Goal: Communication & Community: Connect with others

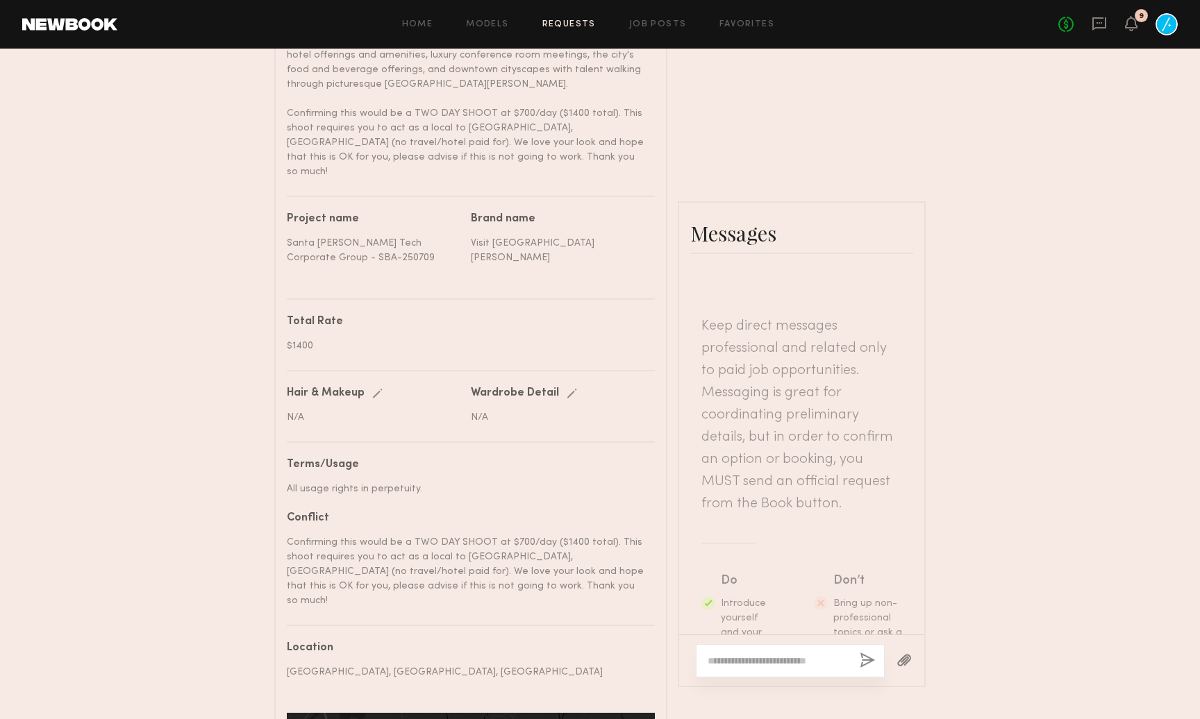
scroll to position [56, 0]
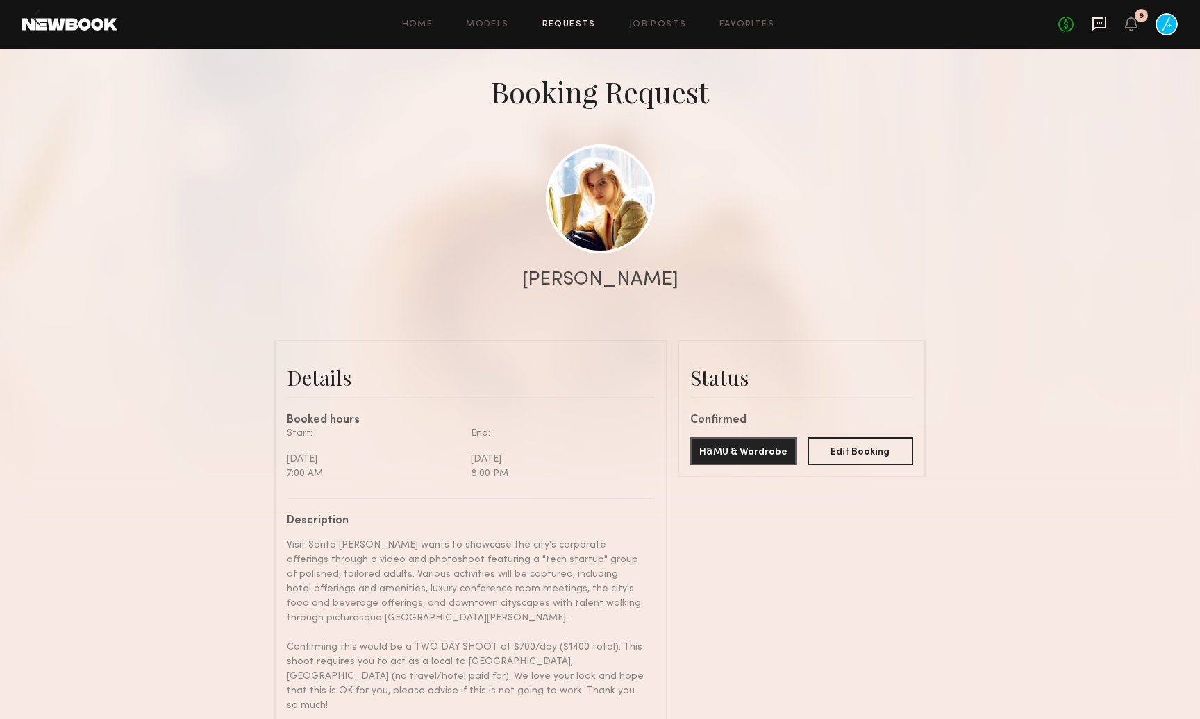
click at [1095, 24] on icon at bounding box center [1098, 23] width 15 height 15
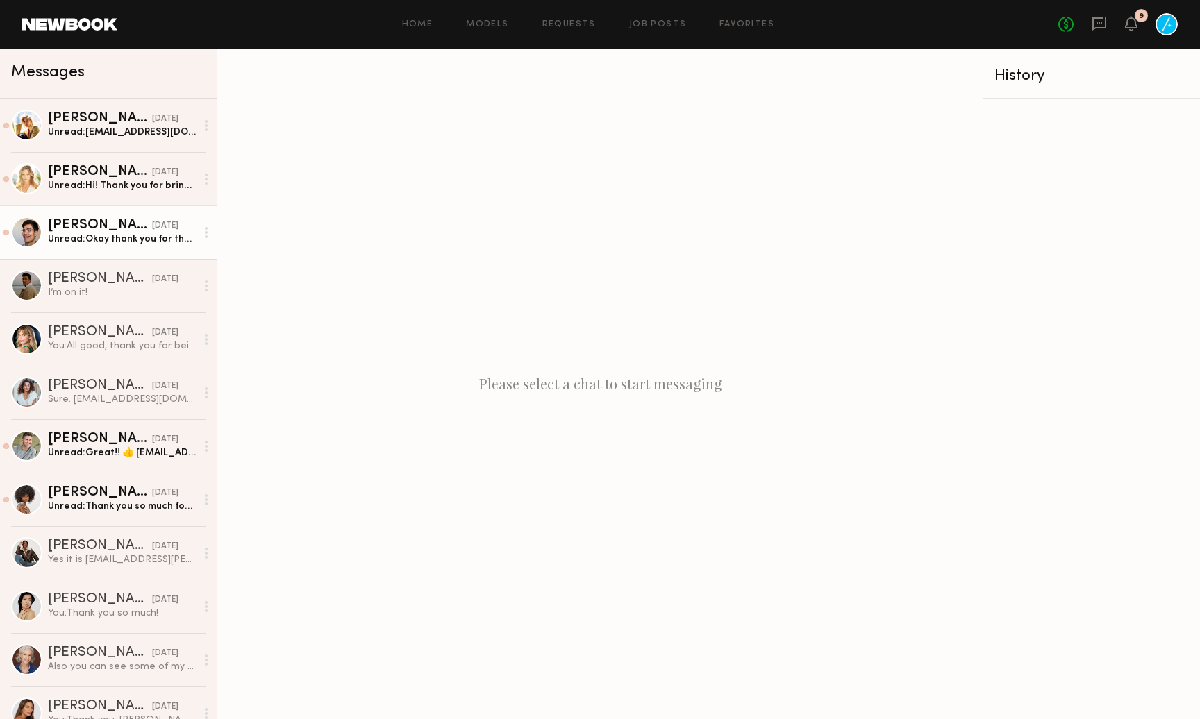
click at [83, 225] on div "[PERSON_NAME]" at bounding box center [100, 226] width 104 height 14
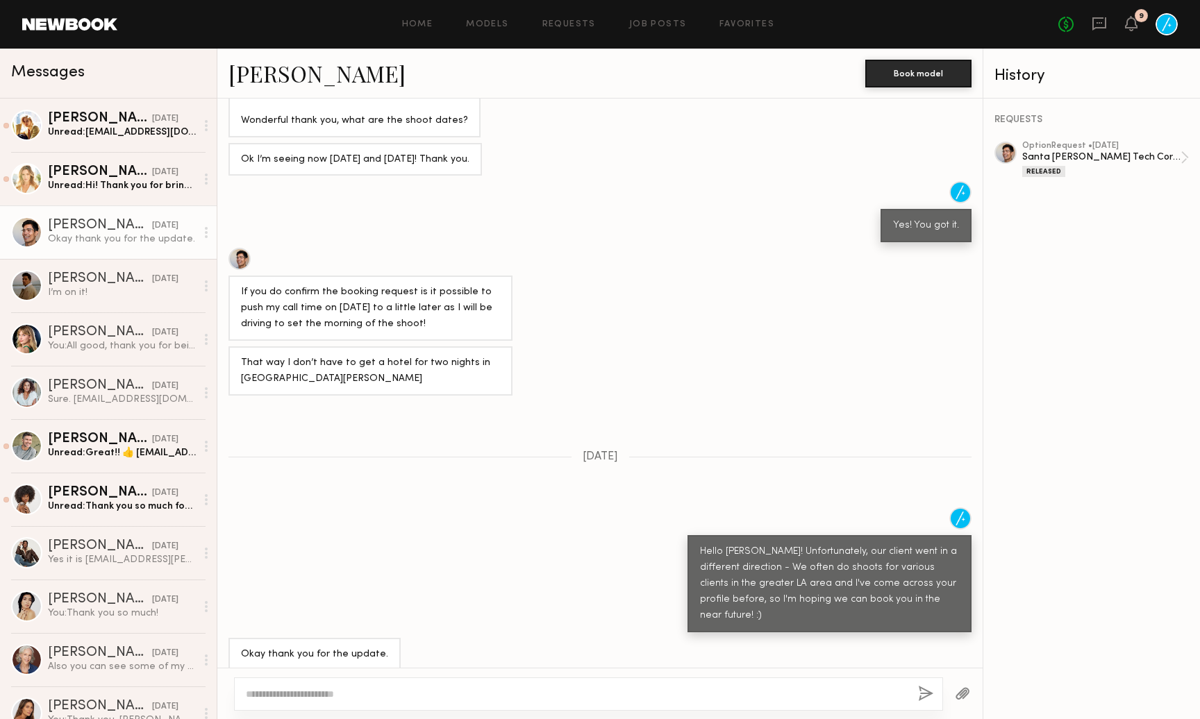
scroll to position [507, 0]
click at [79, 179] on div "Unread: Hi! Thank you for bringing me on as an option to this project! What wou…" at bounding box center [122, 185] width 148 height 13
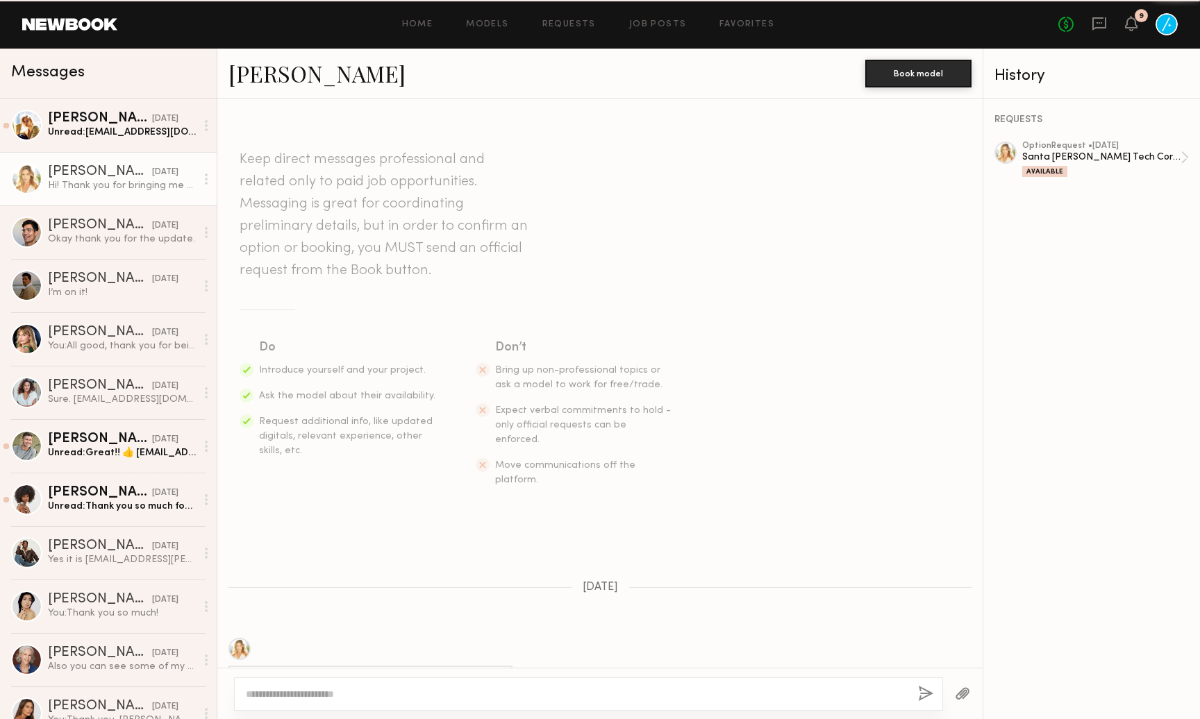
scroll to position [88, 0]
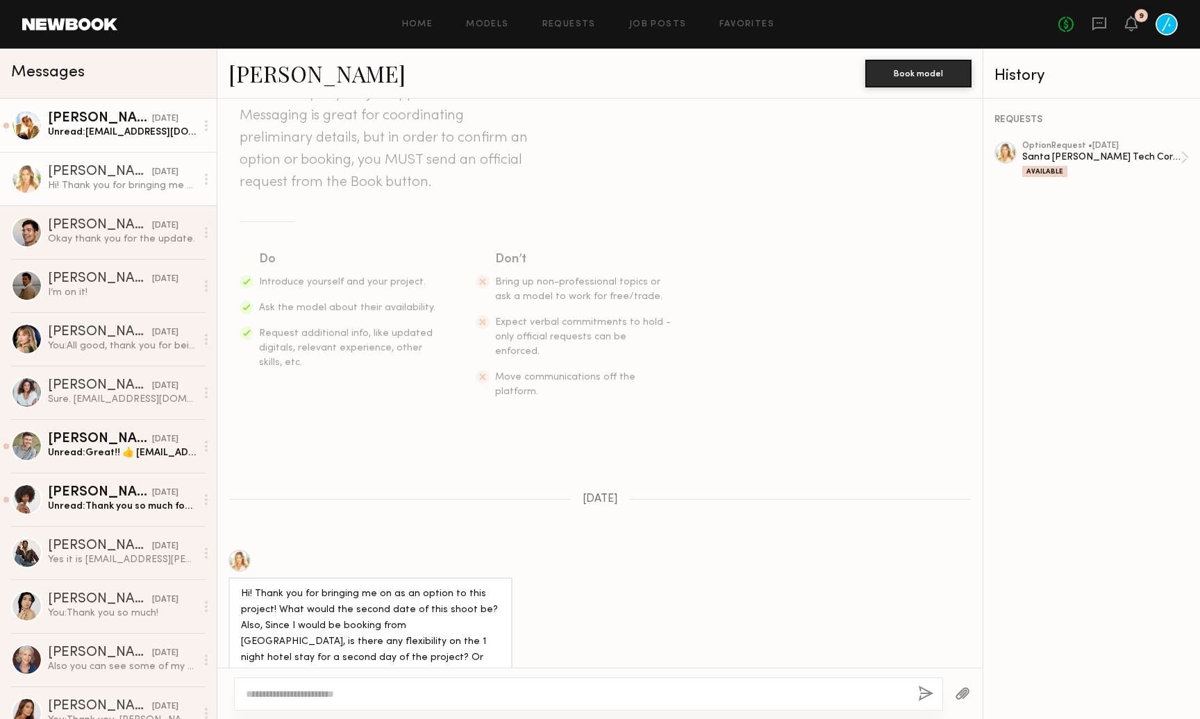
click at [98, 121] on div "[PERSON_NAME]" at bounding box center [100, 119] width 104 height 14
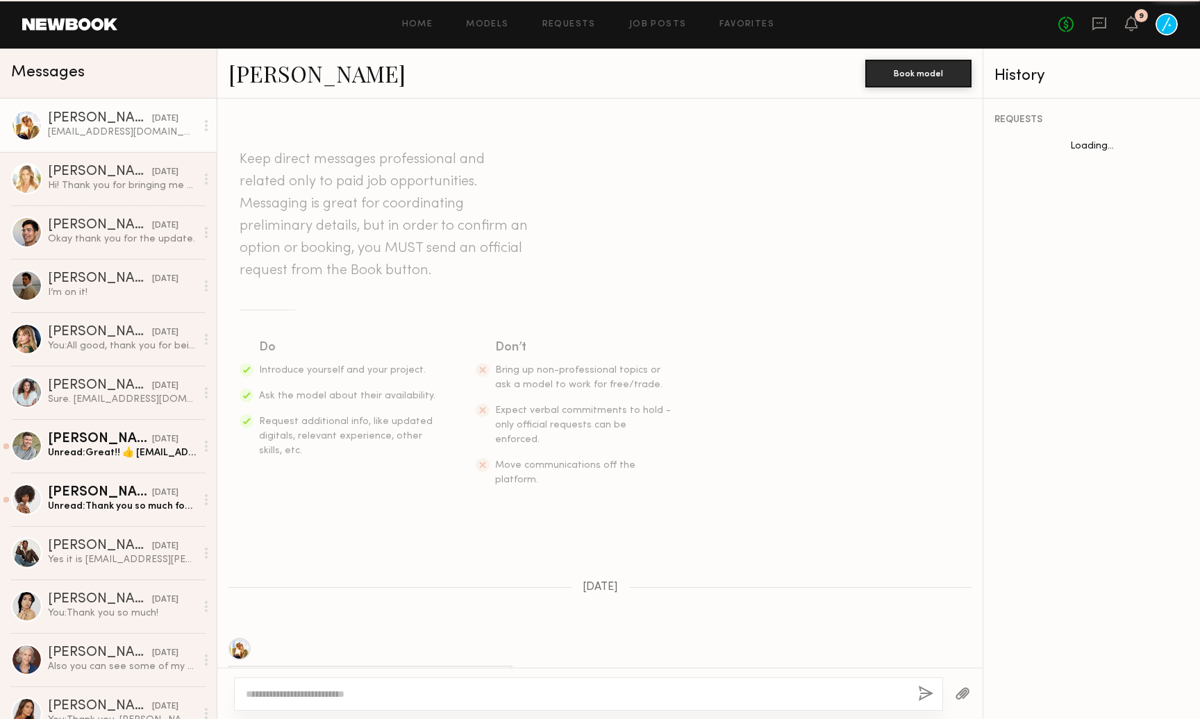
scroll to position [328, 0]
